Goal: Task Accomplishment & Management: Use online tool/utility

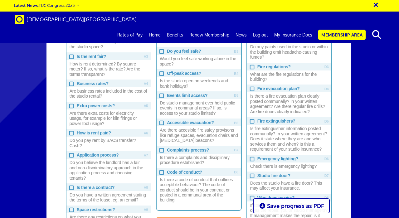
scroll to position [383, 0]
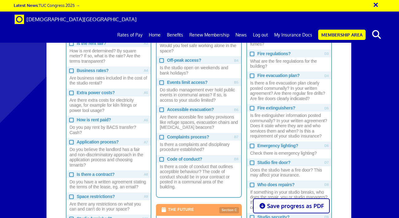
click at [196, 136] on span "Complaints process?" at bounding box center [198, 137] width 84 height 8
click at [163, 136] on input "Complaints process? Is there a complaints and disciplinary procedure establishe…" at bounding box center [161, 137] width 4 height 4
checkbox input "true"
click at [192, 157] on span "Code of conduct?" at bounding box center [198, 159] width 84 height 8
click at [163, 157] on input "Code of conduct? Is there a code of conduct that outlines acceptible behaviour?…" at bounding box center [161, 159] width 4 height 4
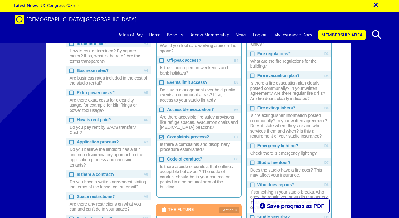
checkbox input "true"
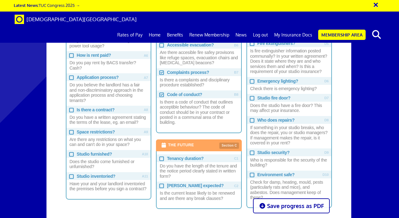
scroll to position [449, 0]
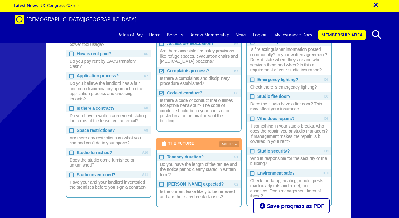
click at [180, 156] on span "Tenancy duration?" at bounding box center [198, 157] width 84 height 8
click at [163, 156] on input "Tenancy duration? Do you have the length of the tenure and the notice period cl…" at bounding box center [161, 157] width 4 height 4
checkbox input "true"
